Goal: Task Accomplishment & Management: Use online tool/utility

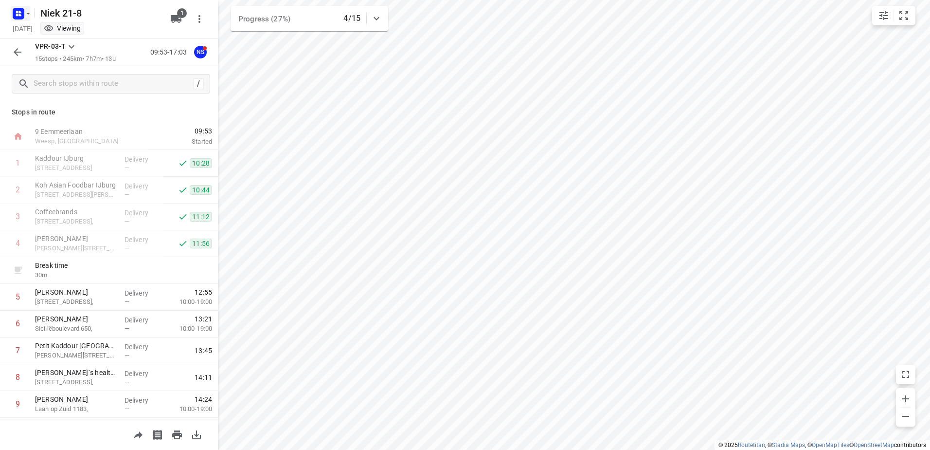
click at [20, 14] on icon "button" at bounding box center [20, 15] width 2 height 2
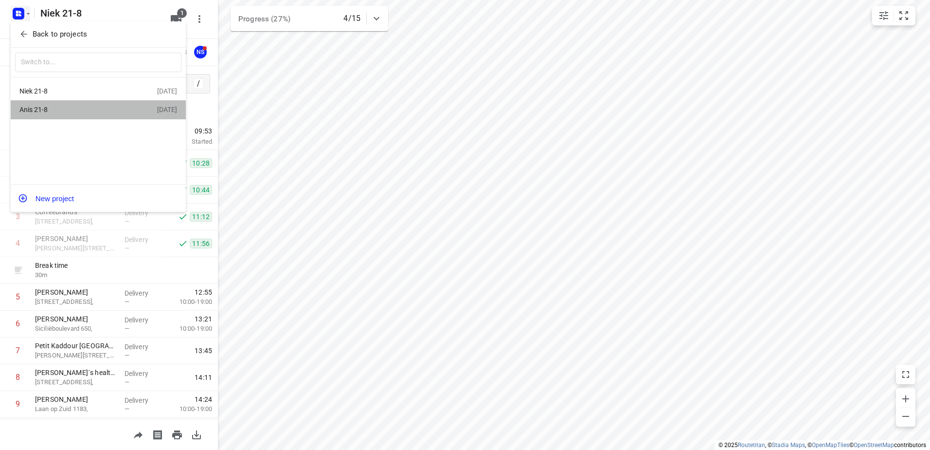
click at [76, 102] on div "Anis 21-8 [DATE]" at bounding box center [98, 109] width 175 height 19
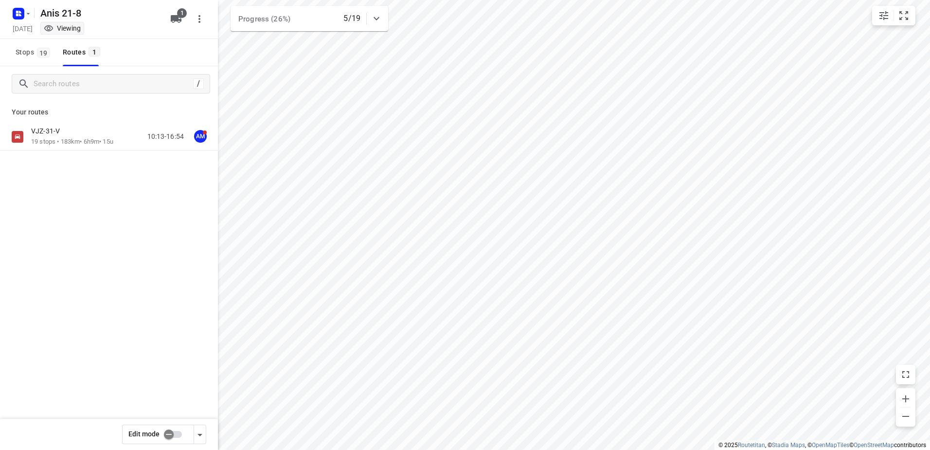
click at [82, 129] on div "VJZ-31-V" at bounding box center [72, 132] width 82 height 11
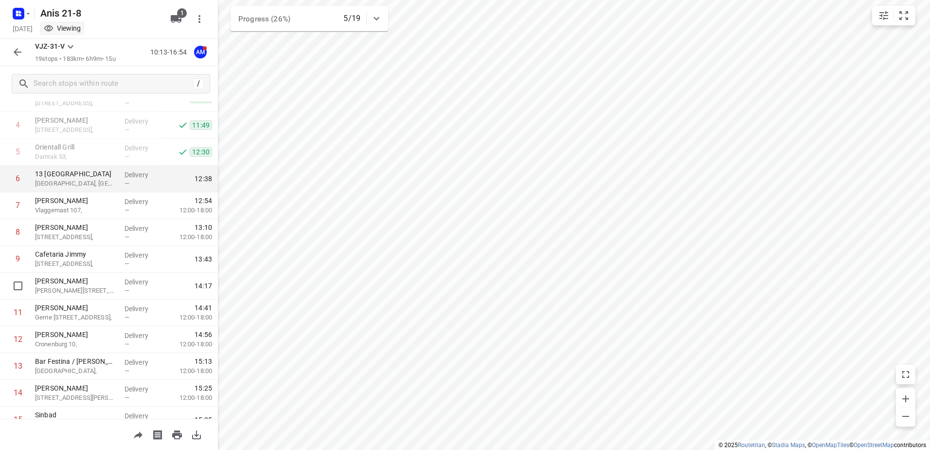
scroll to position [267, 0]
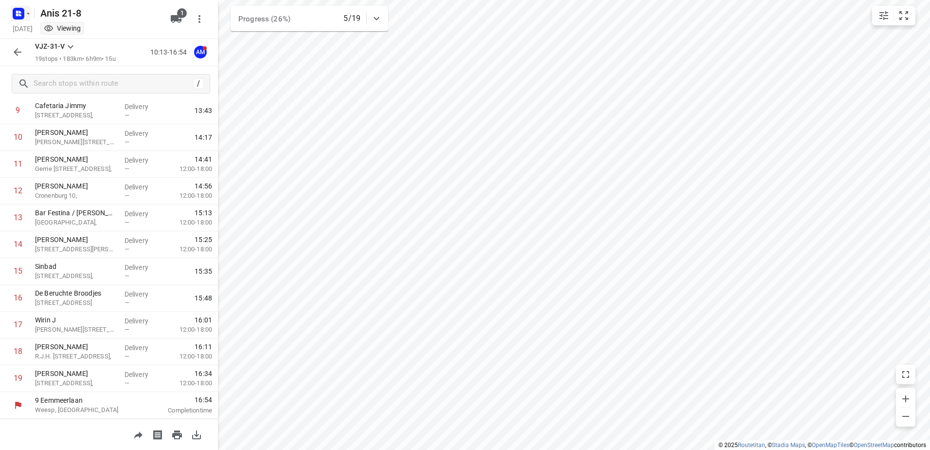
click at [18, 21] on icon "button" at bounding box center [19, 14] width 16 height 16
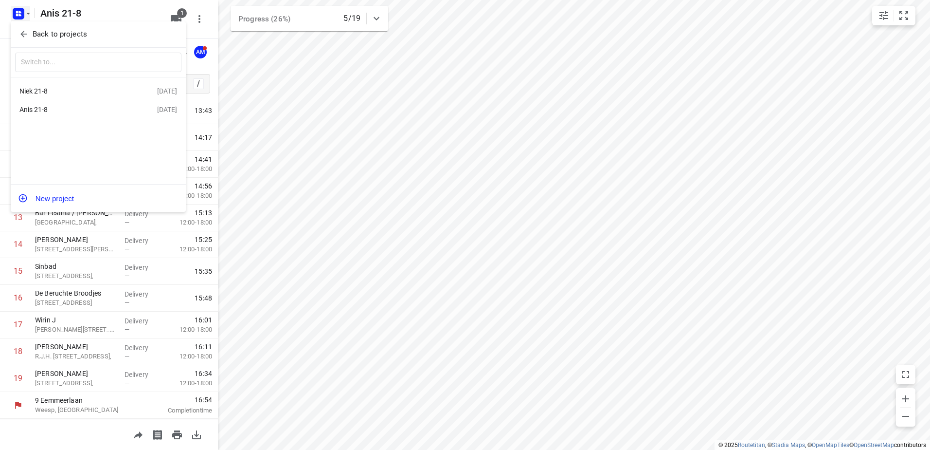
click at [76, 92] on div "Niek 21-8" at bounding box center [75, 91] width 112 height 8
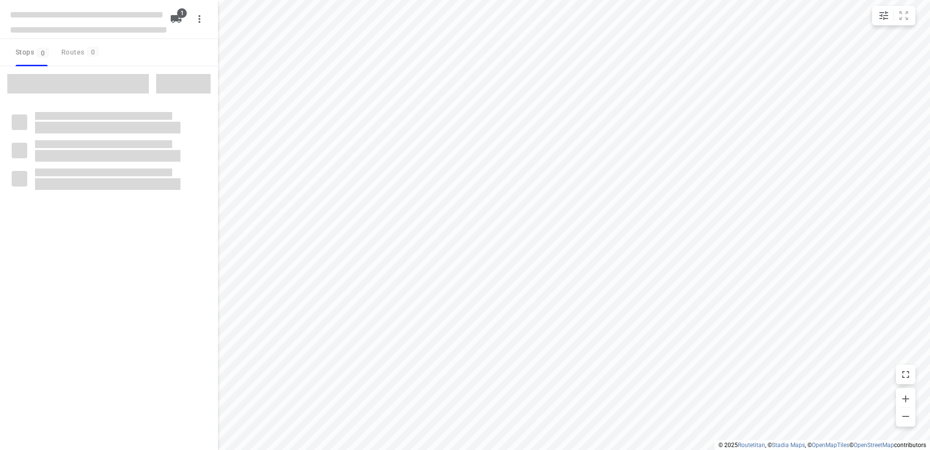
type input "distance"
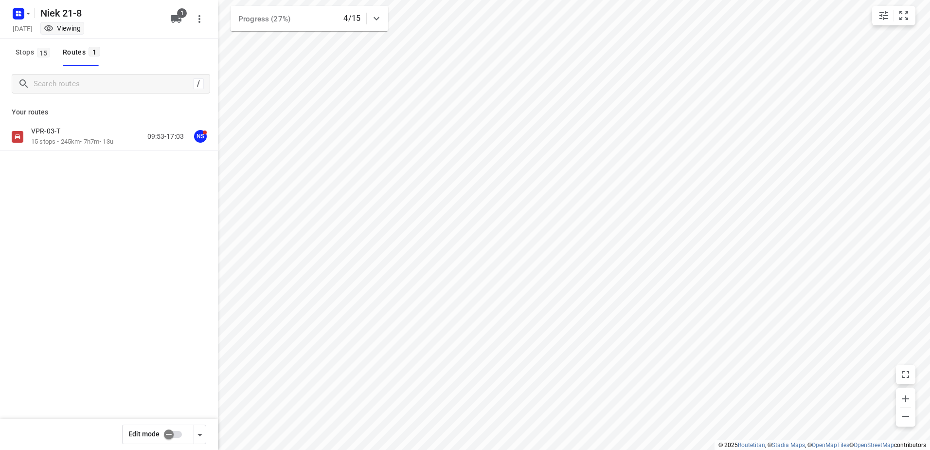
click at [80, 124] on div "VPR-03-T 15 stops • 245km • 7h7m • 13u 09:53-17:03 NS" at bounding box center [109, 136] width 218 height 27
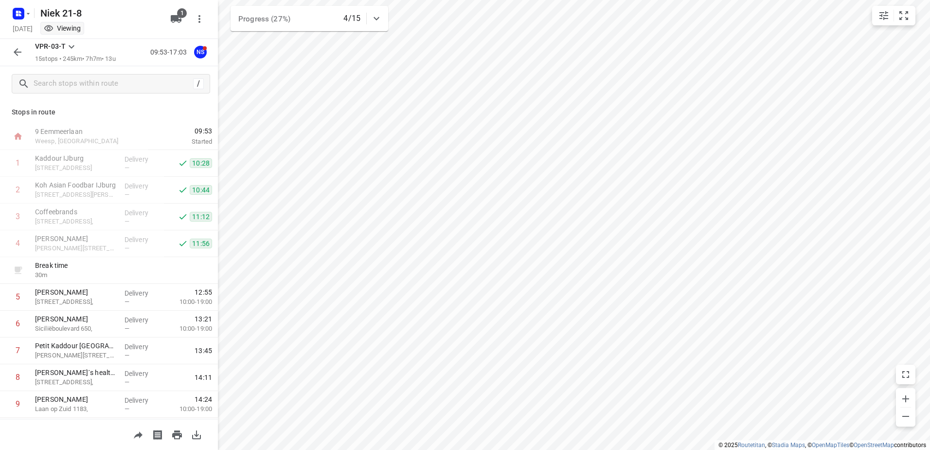
click at [20, 60] on button "button" at bounding box center [17, 51] width 19 height 19
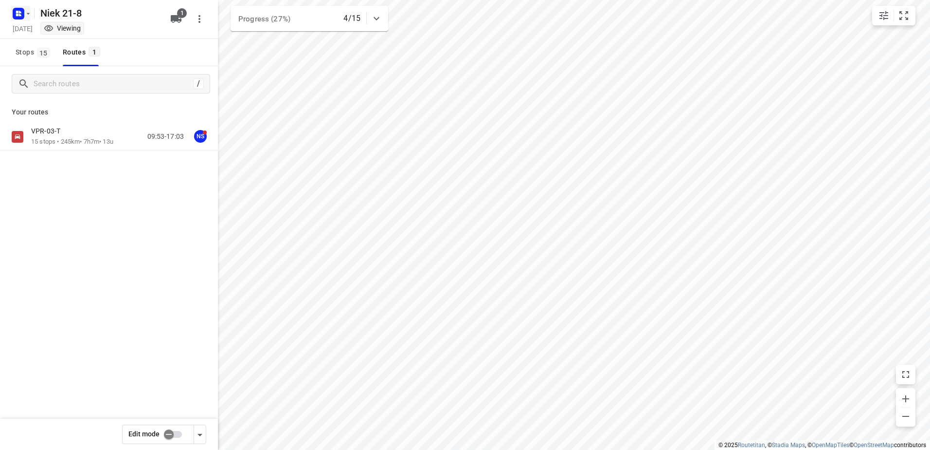
click at [16, 17] on rect "button" at bounding box center [19, 14] width 12 height 12
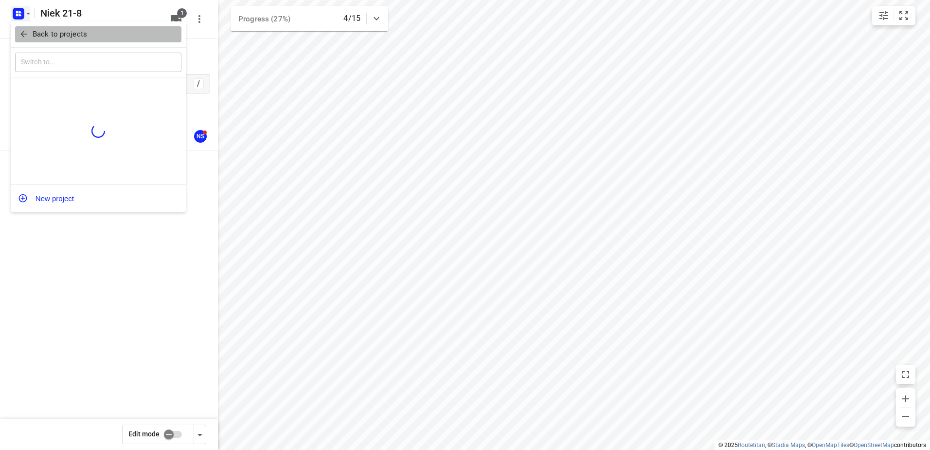
click at [48, 37] on p "Back to projects" at bounding box center [60, 34] width 55 height 11
